Goal: Task Accomplishment & Management: Manage account settings

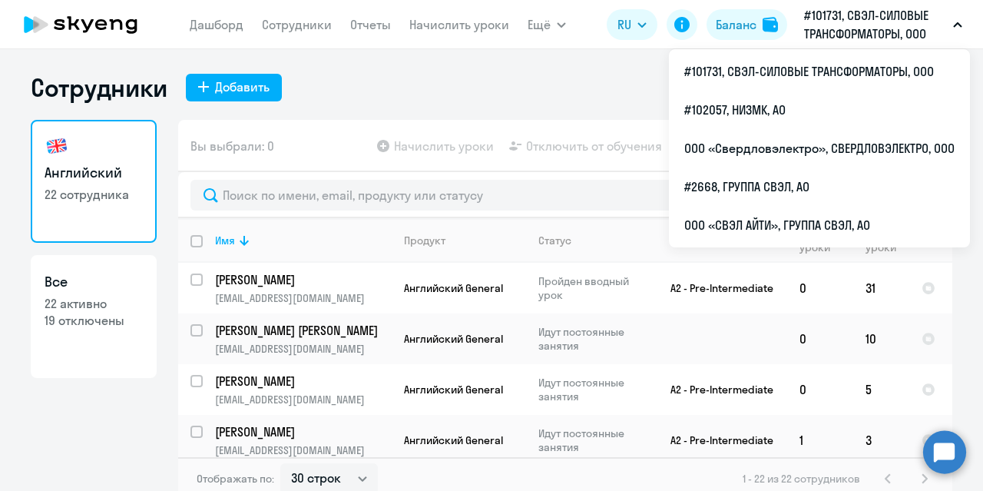
select select "30"
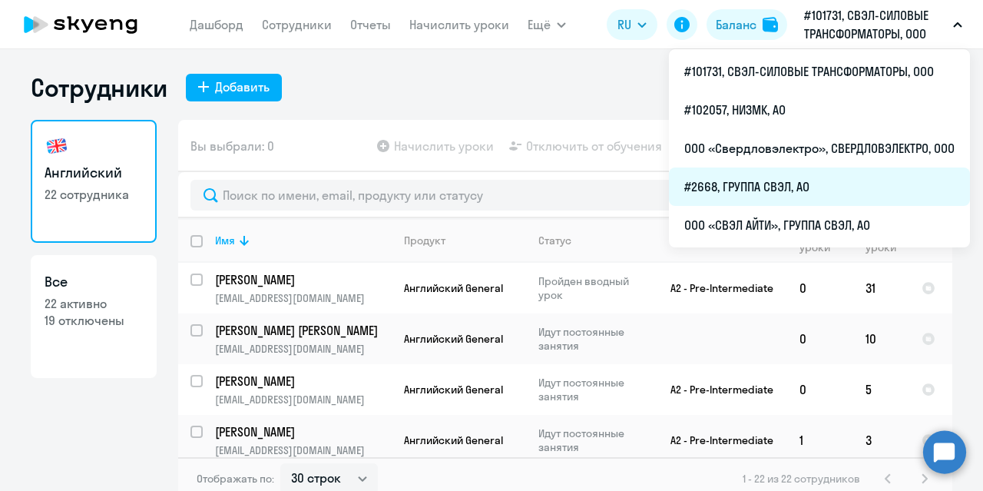
click at [764, 186] on li "#2668, ГРУППА СВЭЛ, АО" at bounding box center [819, 186] width 301 height 38
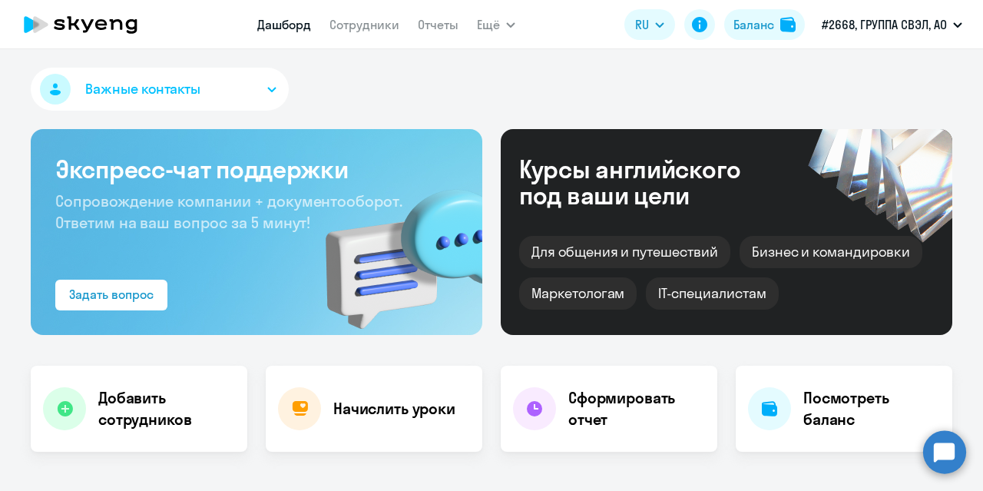
scroll to position [231, 0]
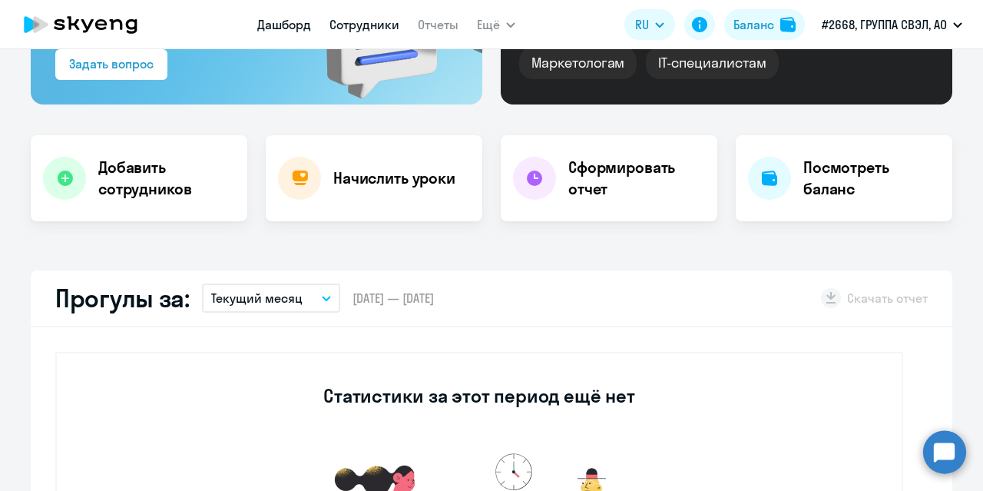
click at [363, 27] on link "Сотрудники" at bounding box center [365, 24] width 70 height 15
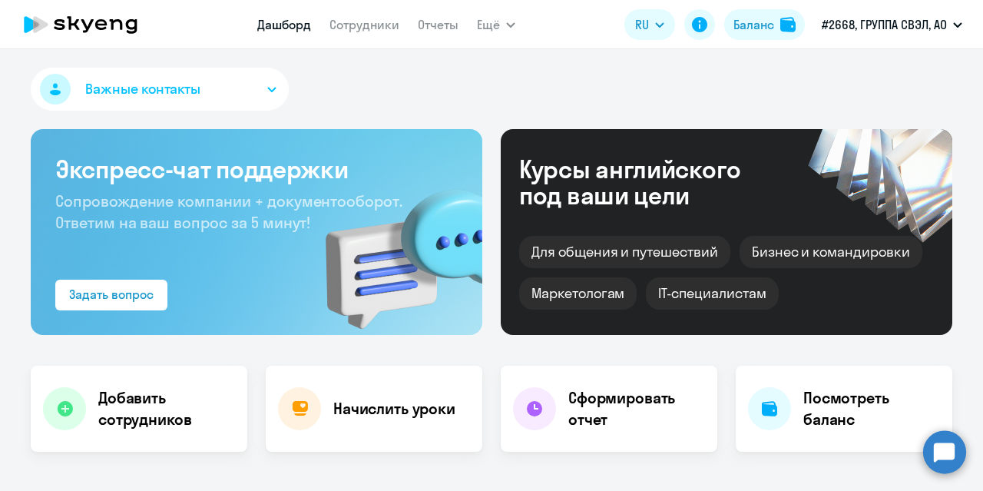
select select "30"
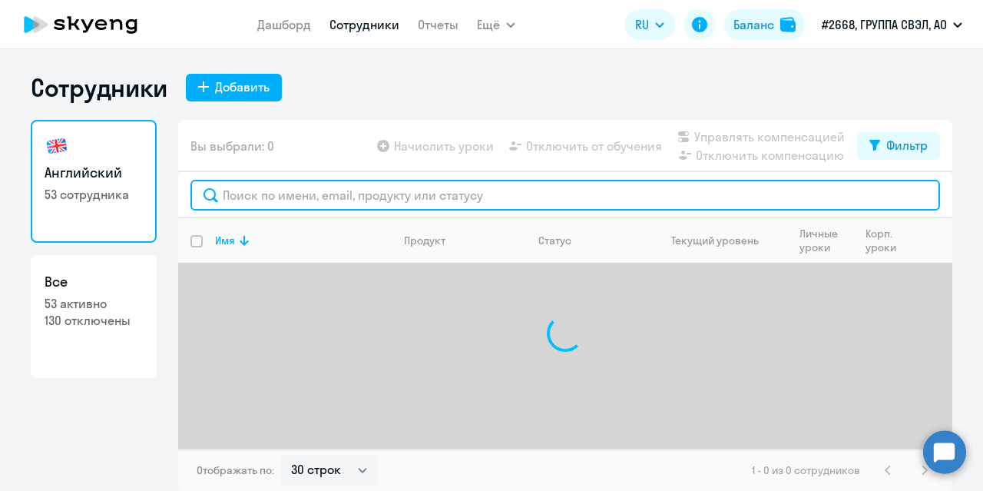
click at [361, 194] on input "text" at bounding box center [566, 195] width 750 height 31
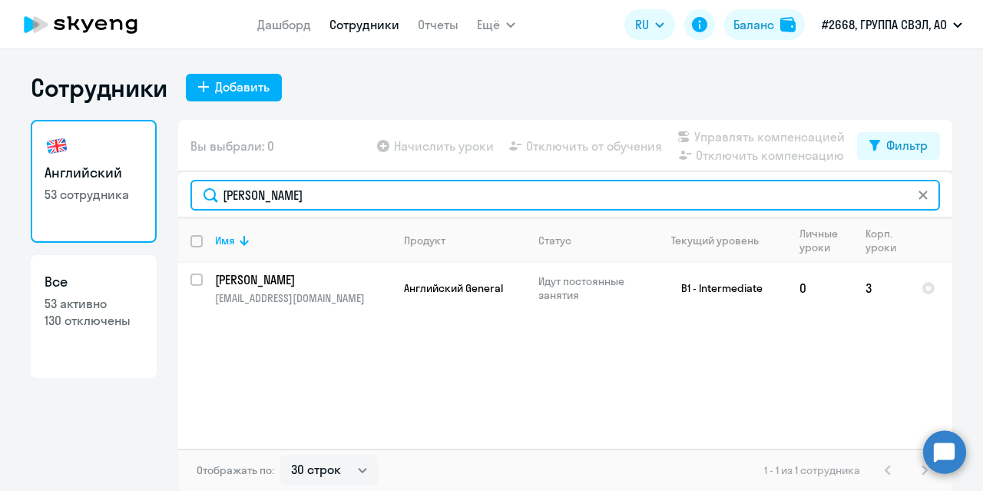
click at [317, 198] on input "[PERSON_NAME]" at bounding box center [566, 195] width 750 height 31
type input "[PERSON_NAME]"
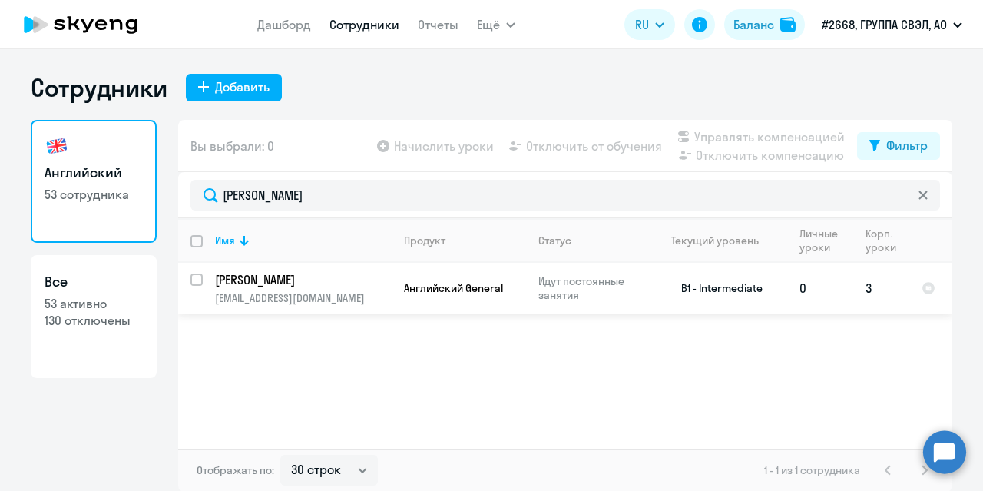
click at [195, 274] on input "select row 22472323" at bounding box center [206, 289] width 31 height 31
checkbox input "true"
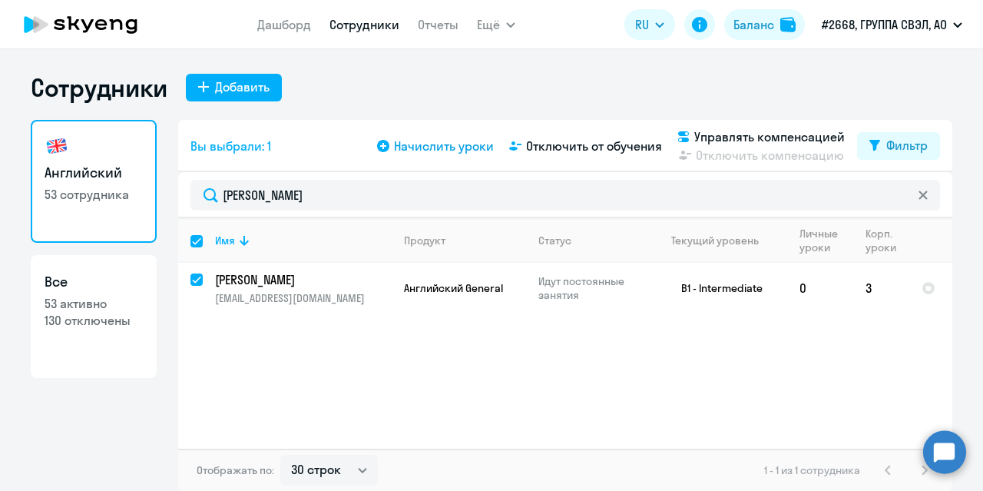
click at [438, 146] on span "Начислить уроки" at bounding box center [444, 146] width 100 height 18
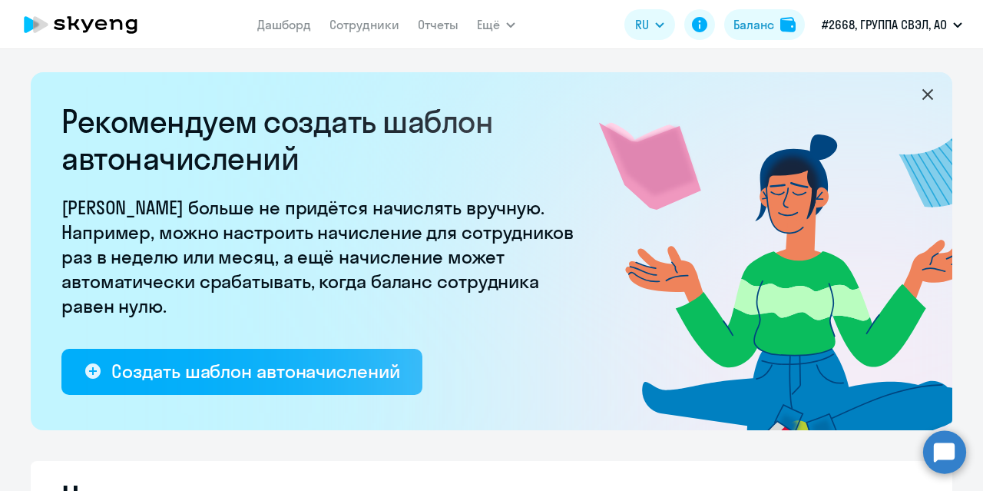
select select "10"
select select "30"
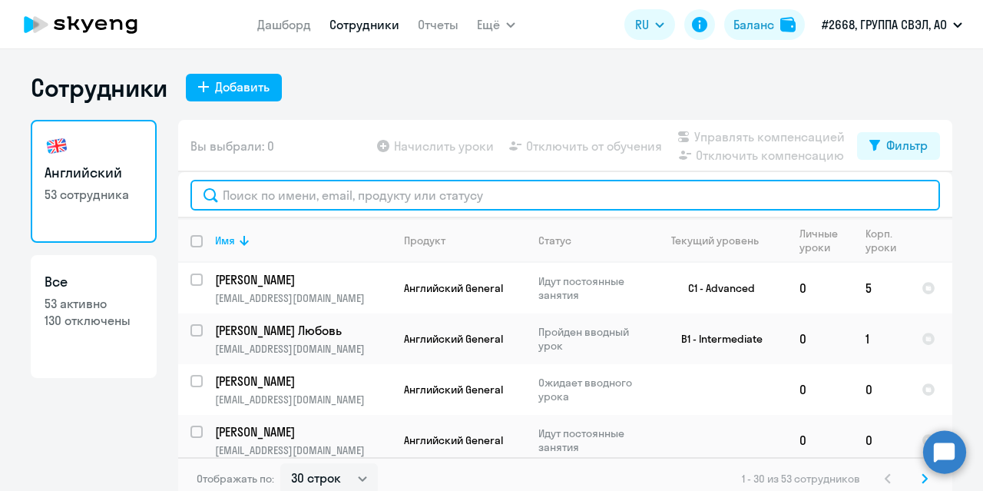
click at [291, 193] on input "text" at bounding box center [566, 195] width 750 height 31
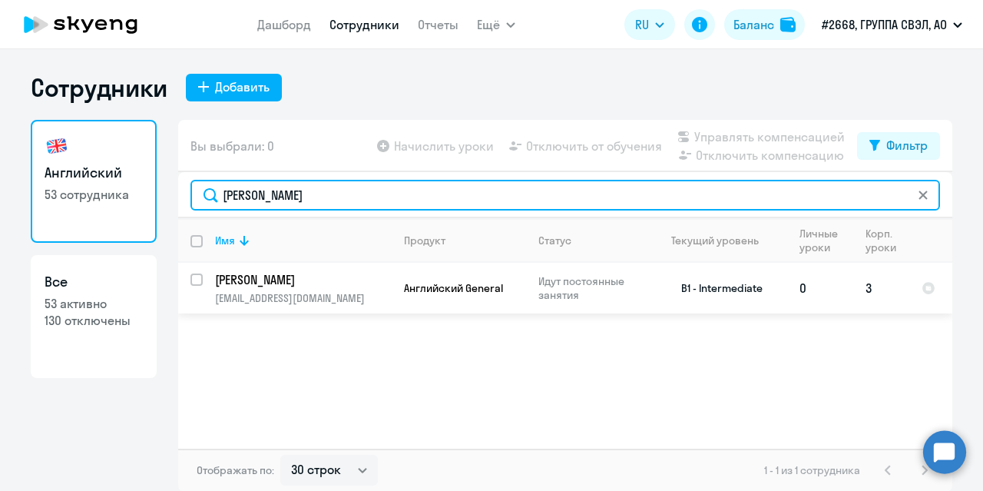
type input "[PERSON_NAME]"
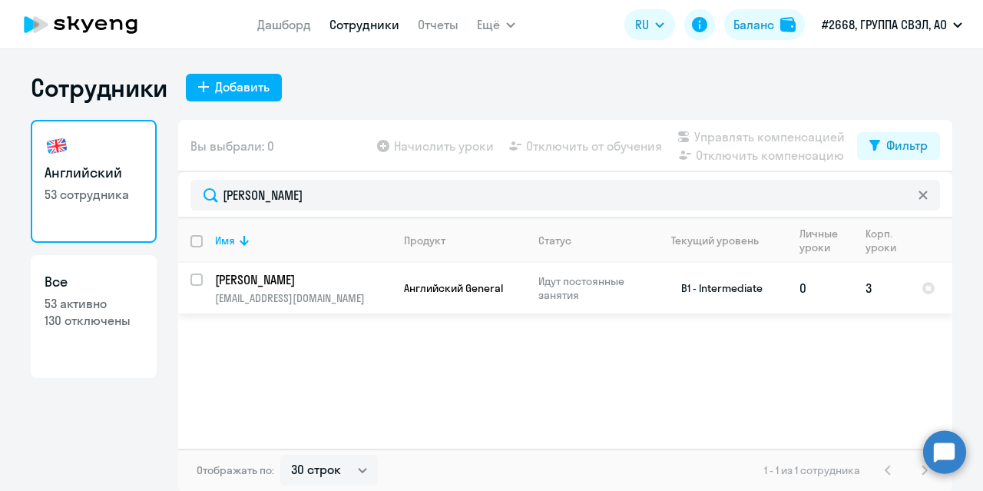
click at [191, 280] on input "select row 22472323" at bounding box center [206, 289] width 31 height 31
checkbox input "true"
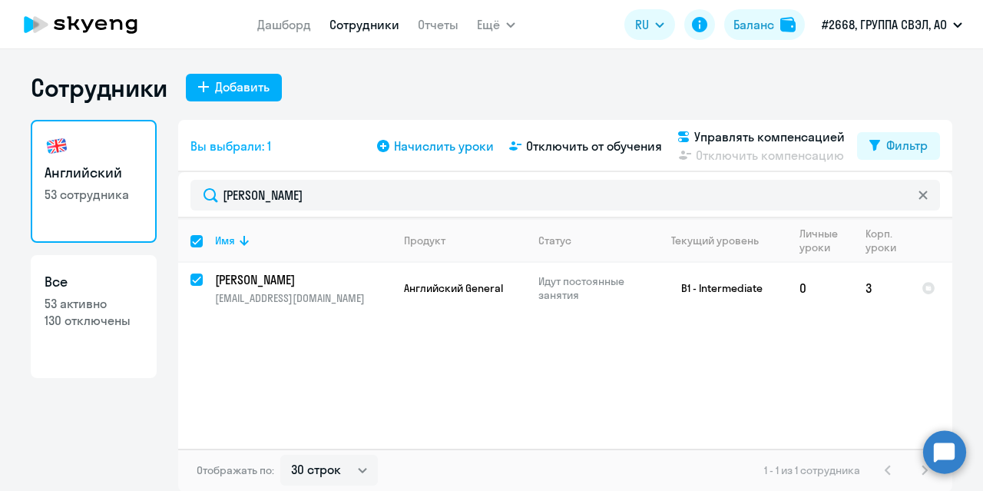
click at [447, 151] on span "Начислить уроки" at bounding box center [444, 146] width 100 height 18
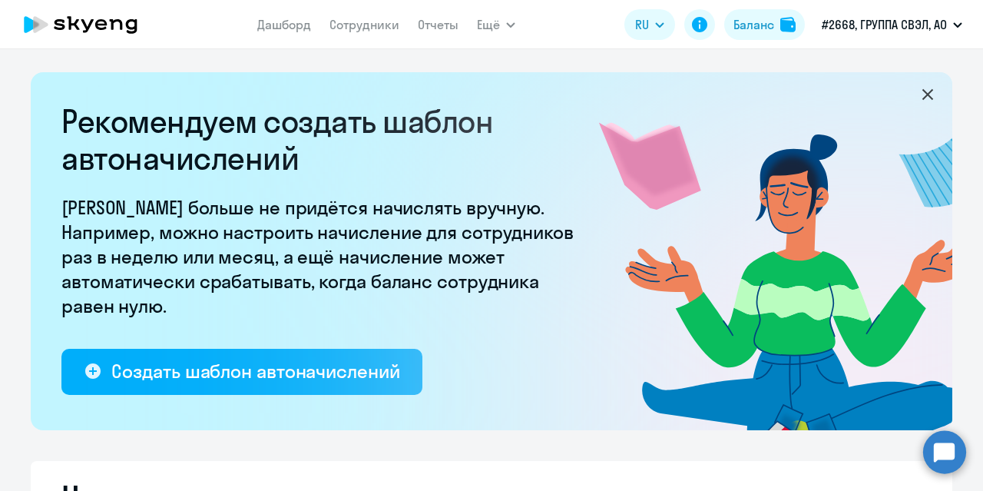
select select "10"
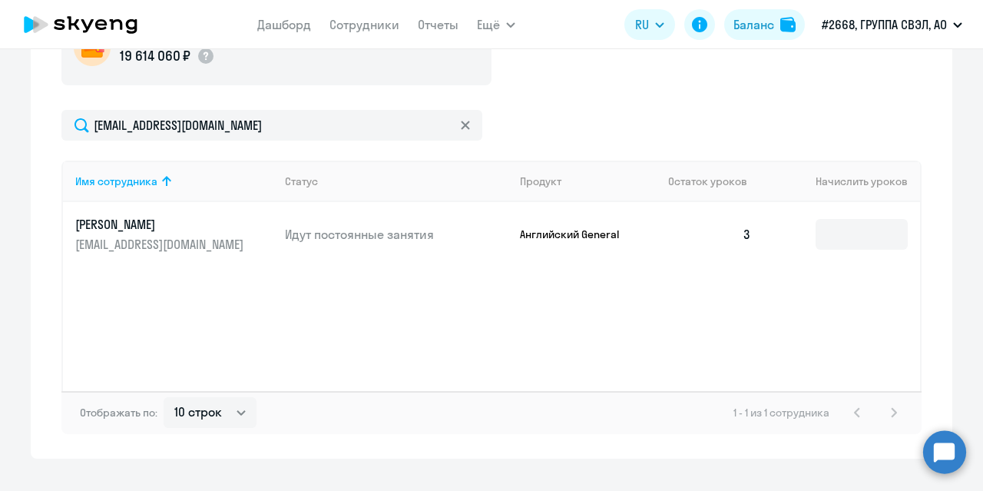
scroll to position [615, 0]
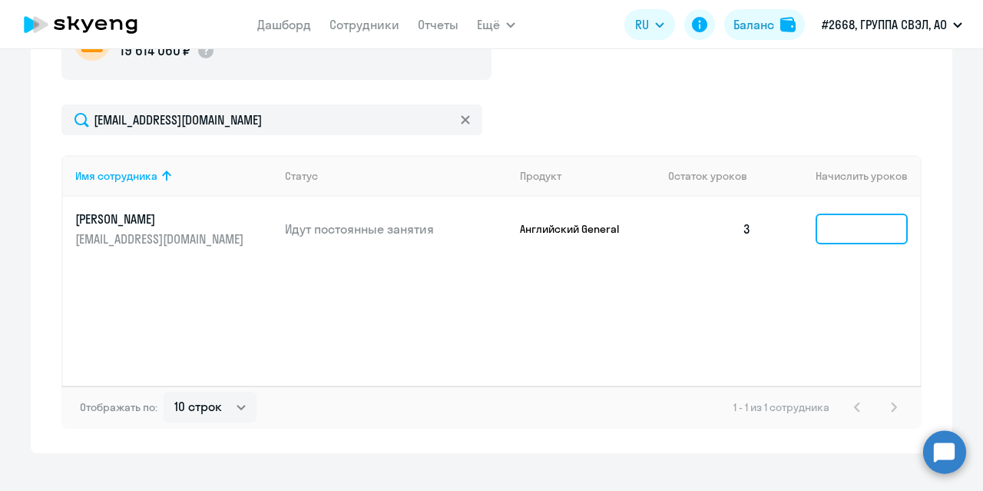
click at [831, 230] on input at bounding box center [862, 229] width 92 height 31
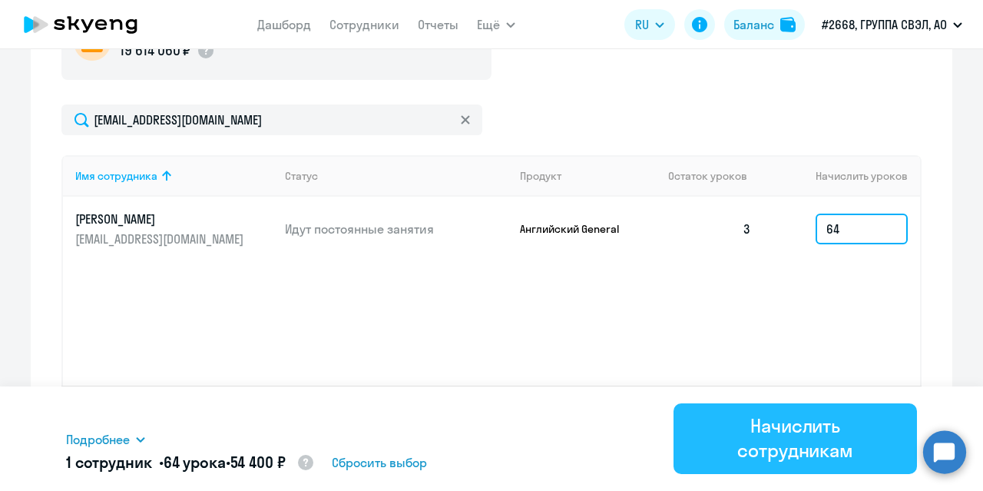
type input "64"
click at [768, 433] on div "Начислить сотрудникам" at bounding box center [795, 437] width 201 height 49
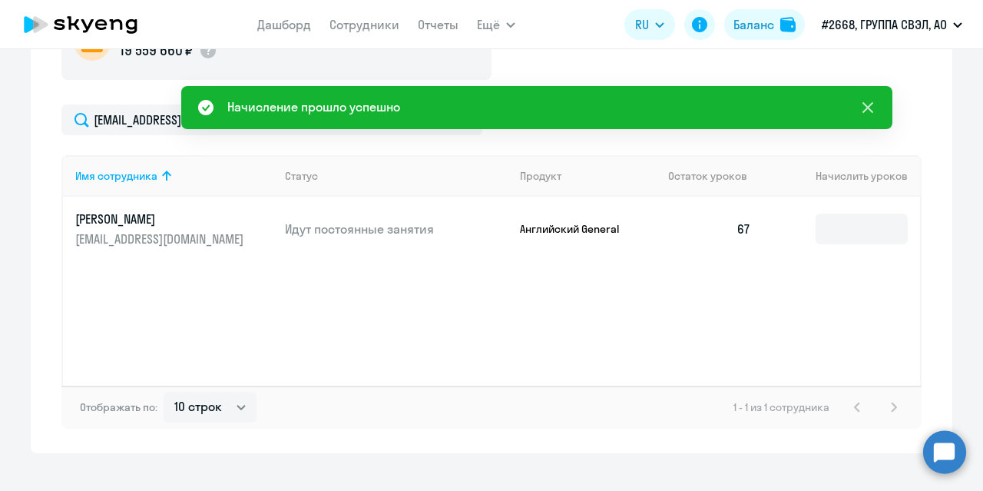
click at [864, 108] on icon at bounding box center [868, 107] width 18 height 18
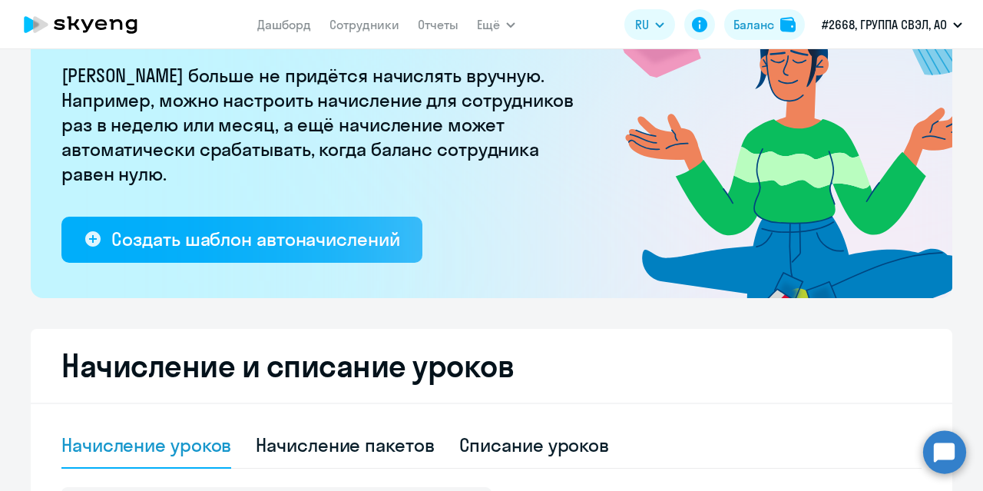
scroll to position [77, 0]
